Goal: Task Accomplishment & Management: Manage account settings

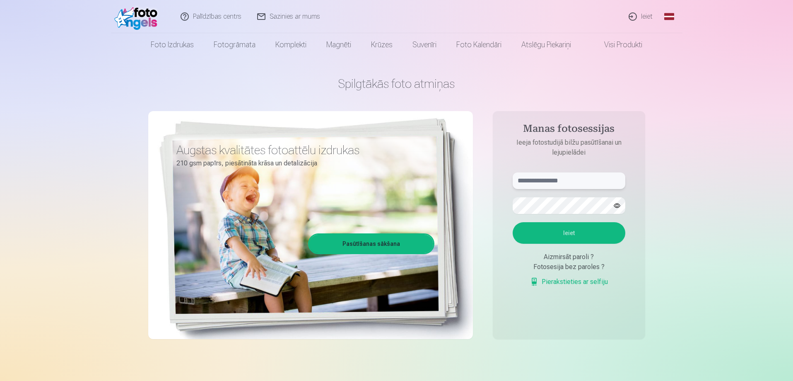
click at [553, 179] on input "text" at bounding box center [569, 180] width 113 height 17
type input "*"
type input "**********"
click at [531, 232] on button "Ieiet" at bounding box center [569, 233] width 113 height 22
